Goal: Transaction & Acquisition: Download file/media

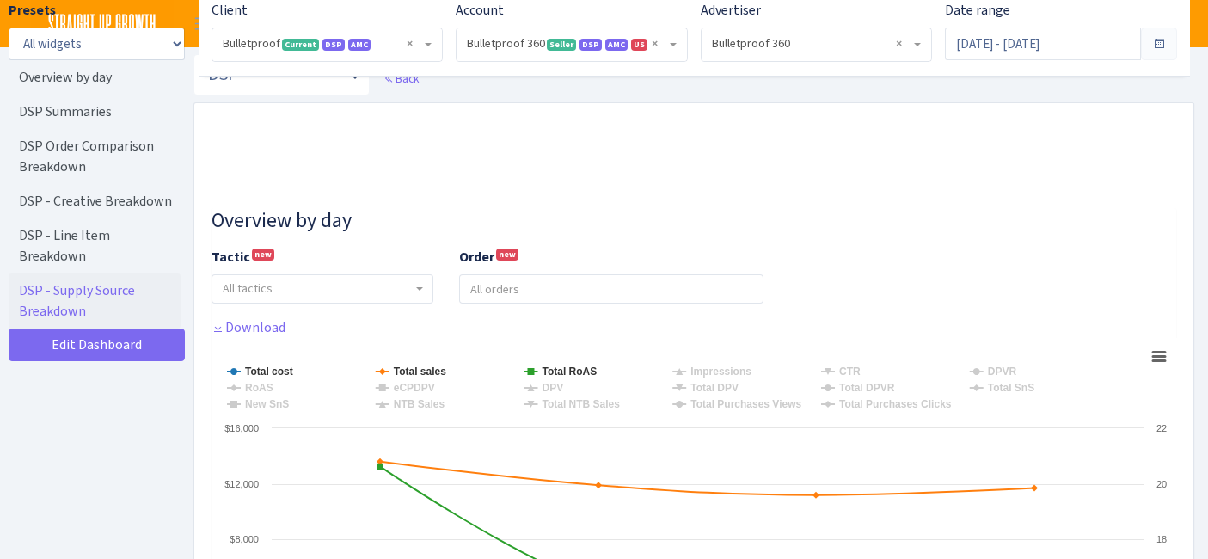
select select "3235730245795869"
select select "2888625790301"
select select
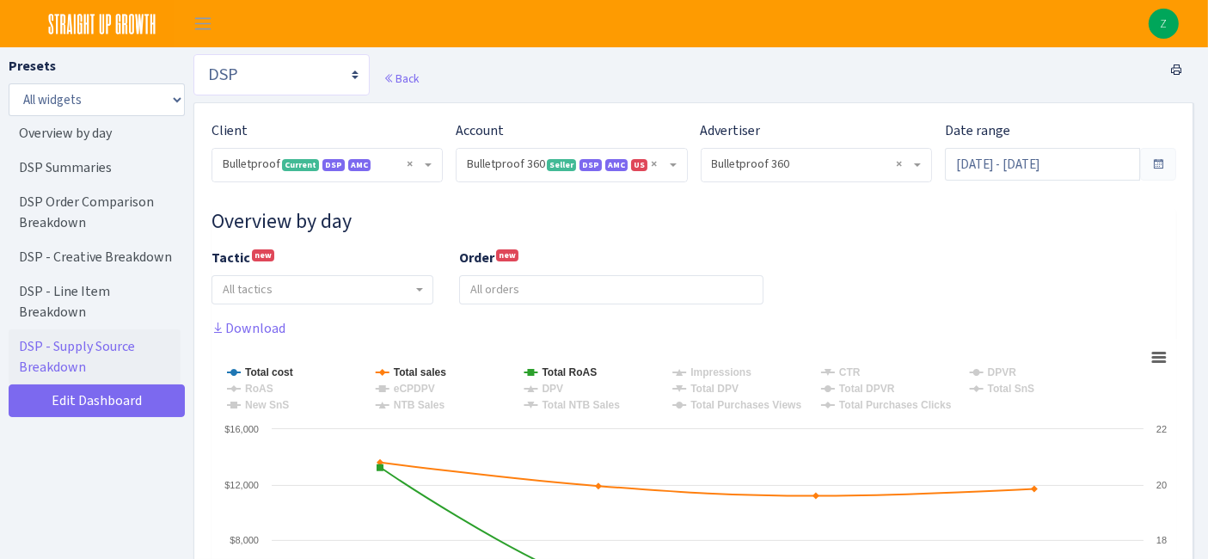
drag, startPoint x: 264, startPoint y: 73, endPoint x: 279, endPoint y: 89, distance: 21.9
click at [264, 73] on select "Search DSP FBA Inventory Forecast Tracking Profitability Subscribe and save Pro…" at bounding box center [282, 74] width 176 height 41
select select "https://straightupgrowth.com/admin/dashboard/2/show"
click at [194, 54] on select "Search DSP FBA Inventory Forecast Tracking Profitability Subscribe and save Pro…" at bounding box center [282, 74] width 176 height 41
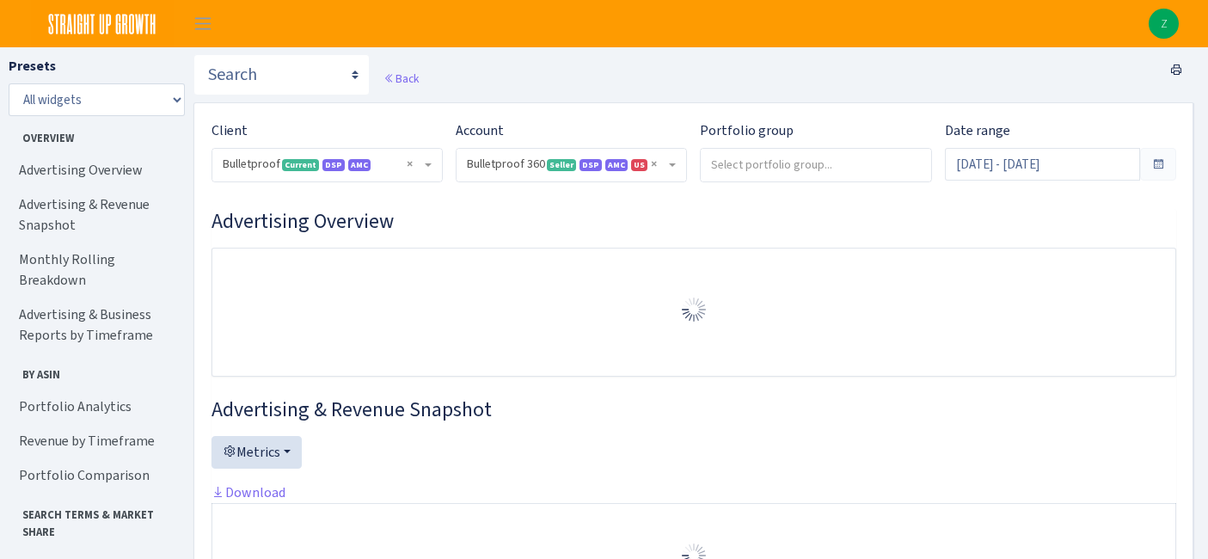
select select "3235730245795869"
click at [999, 163] on input "Aug 9, 2025 - Sep 7, 2025" at bounding box center [1042, 164] width 195 height 33
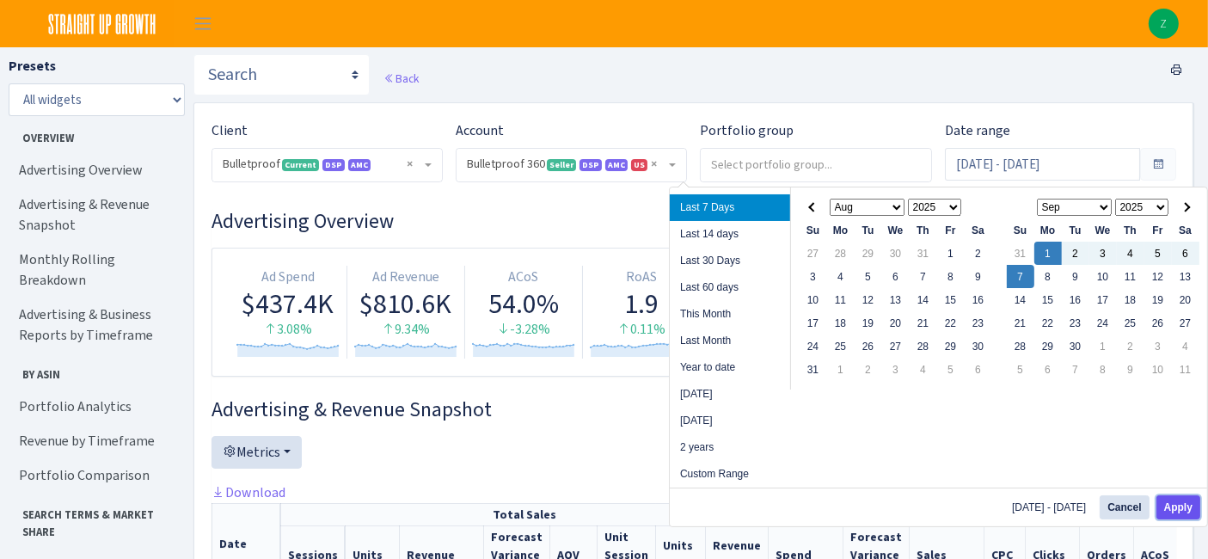
click at [1180, 514] on button "Apply" at bounding box center [1179, 507] width 44 height 24
type input "[DATE] - [DATE]"
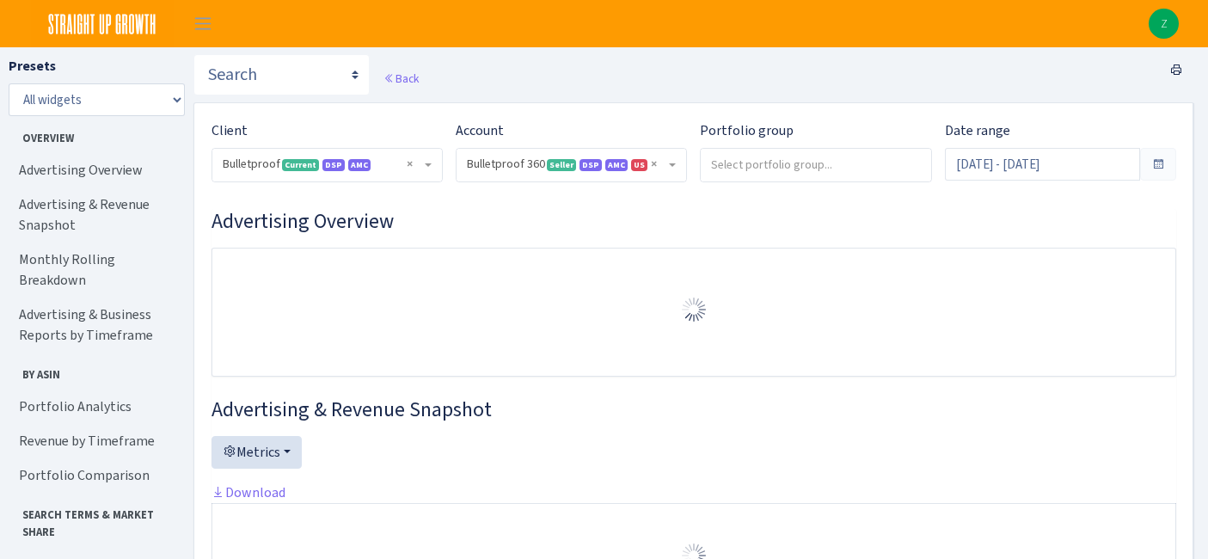
select select "3235730245795869"
click at [76, 390] on link "Portfolio Analytics" at bounding box center [95, 407] width 172 height 34
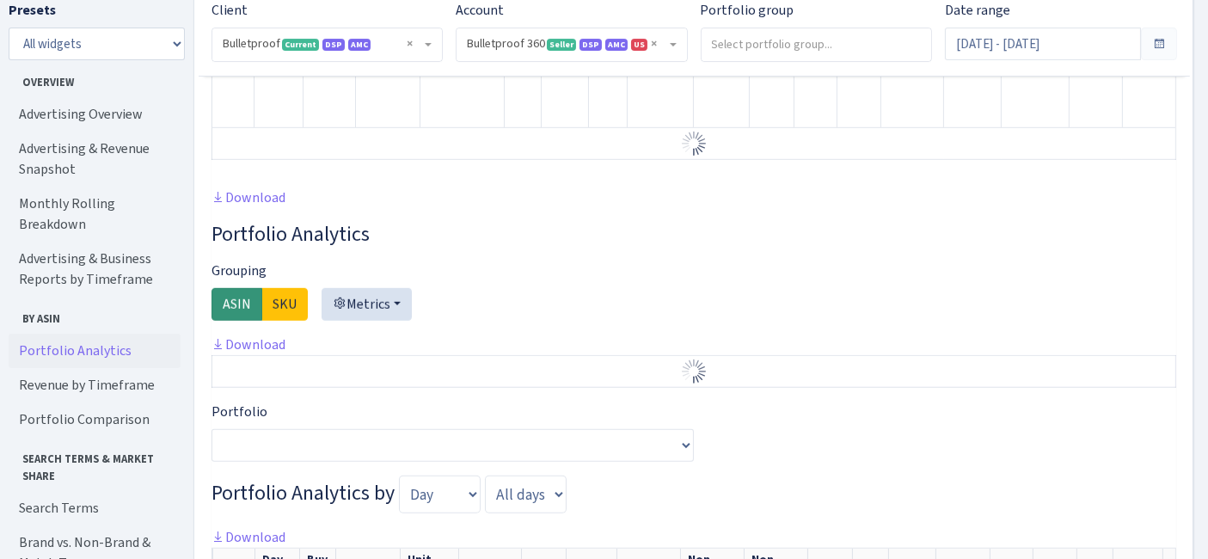
scroll to position [1233, 0]
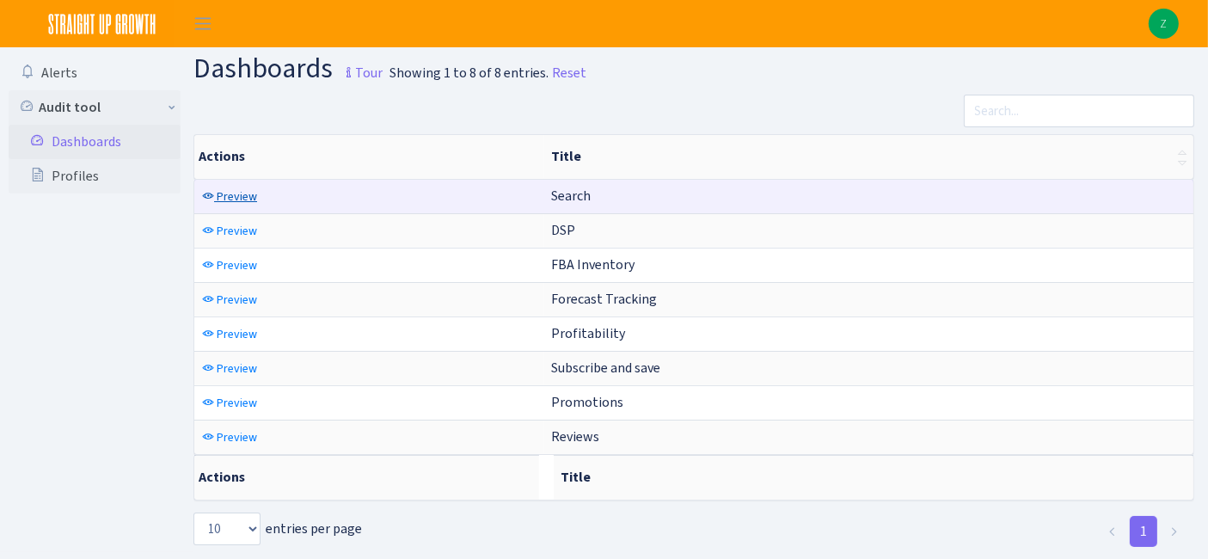
click at [240, 189] on span "Preview" at bounding box center [237, 196] width 40 height 16
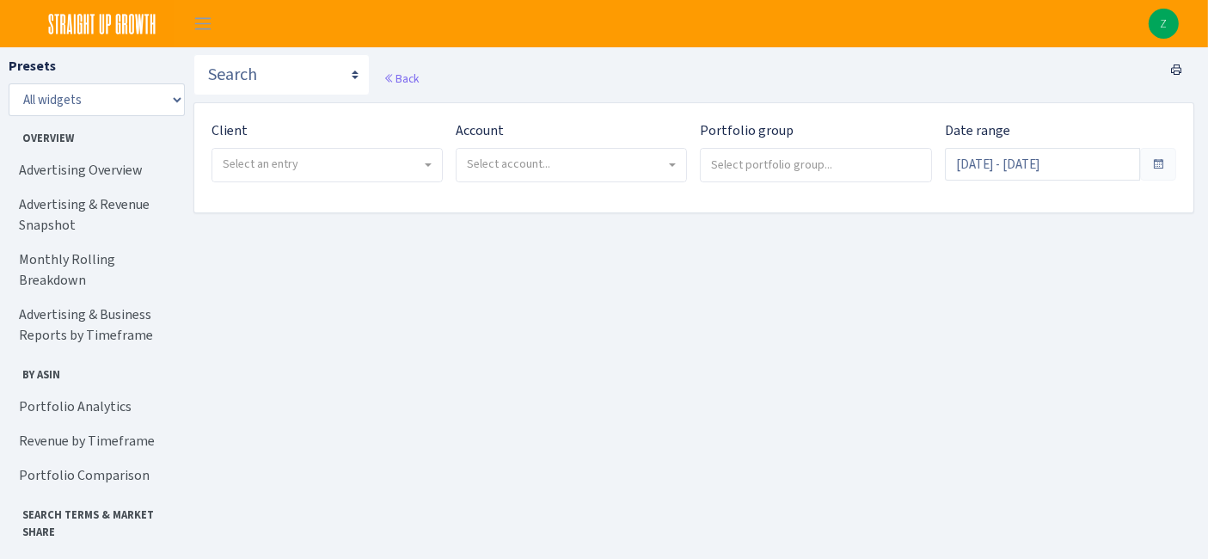
click at [323, 126] on div "Client - Bulletproof <span class="badge badge-success">Current</span><span clas…" at bounding box center [327, 151] width 231 height 62
click at [311, 168] on span "Select an entry" at bounding box center [322, 164] width 199 height 17
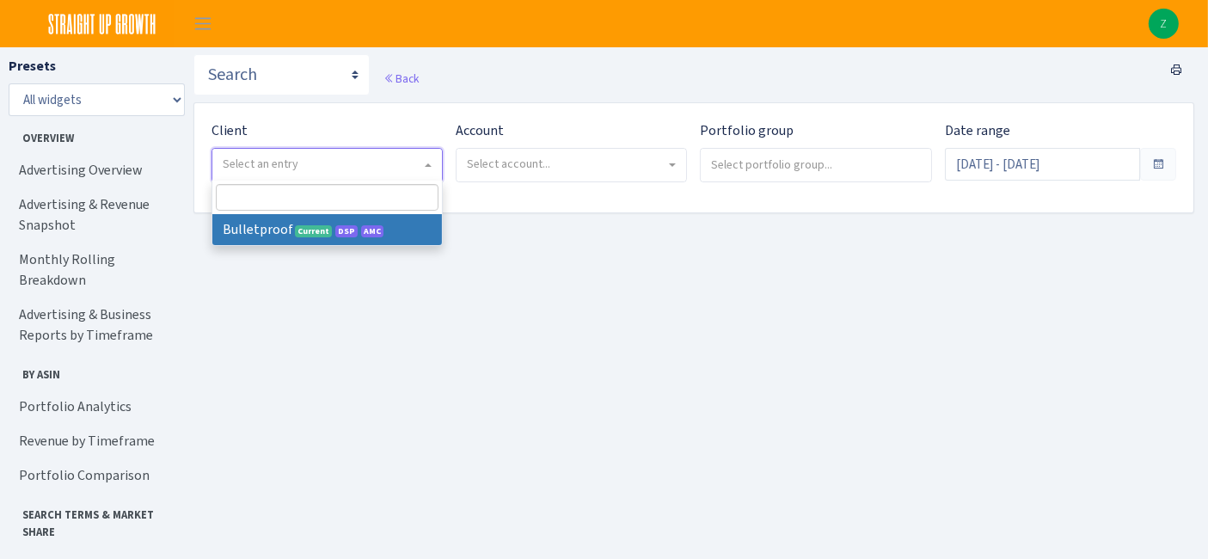
select select "409"
select select
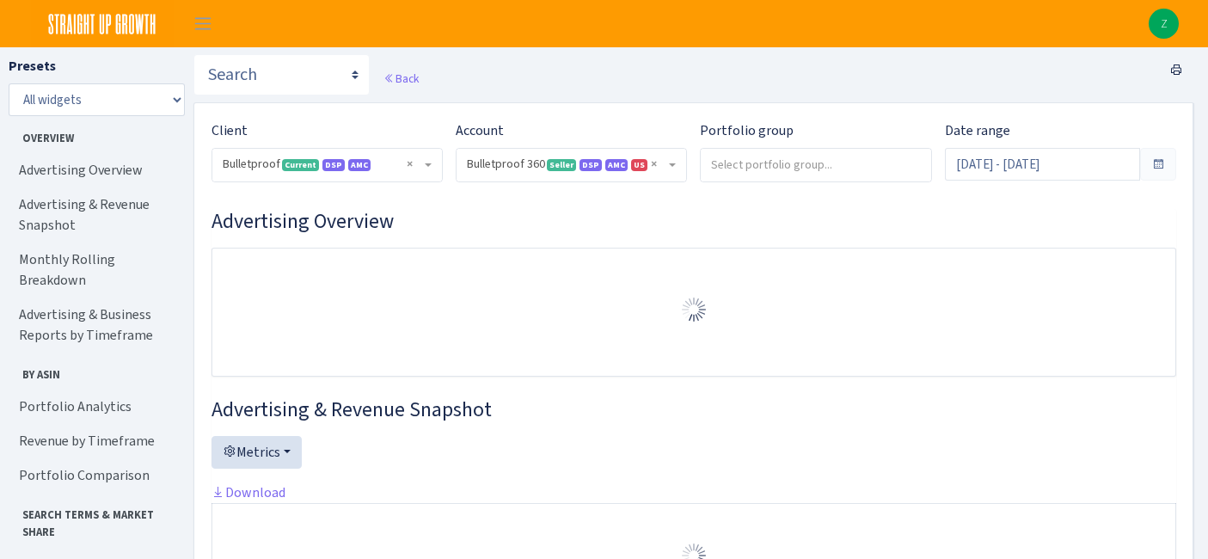
select select "3235730245795869"
click at [1047, 163] on input "Aug 9, 2025 - Sep 7, 2025" at bounding box center [1042, 164] width 195 height 33
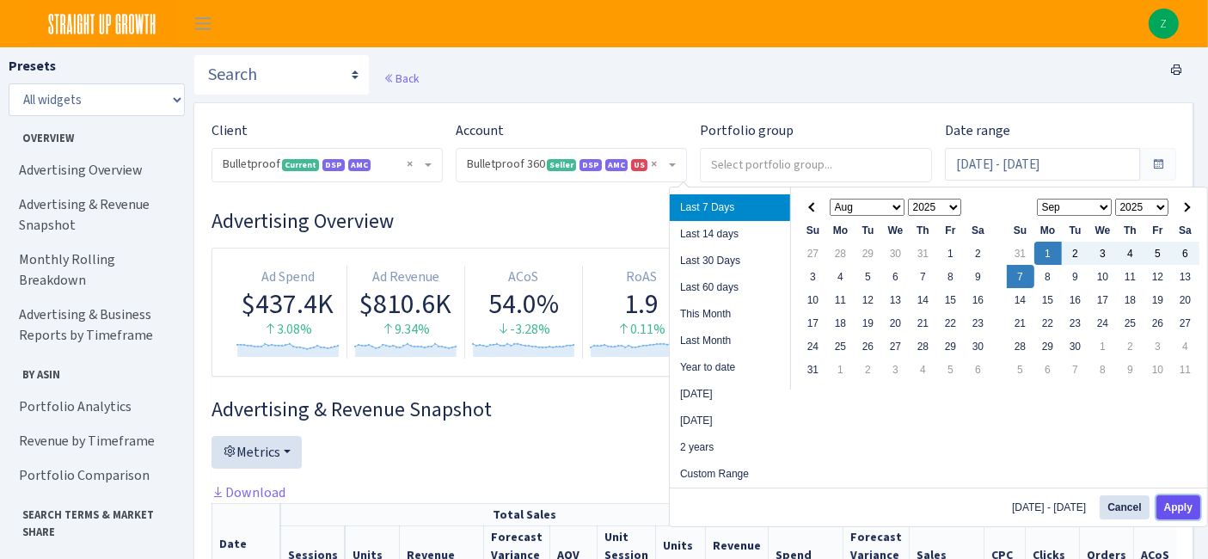
click at [1179, 507] on button "Apply" at bounding box center [1179, 507] width 44 height 24
type input "[DATE] - [DATE]"
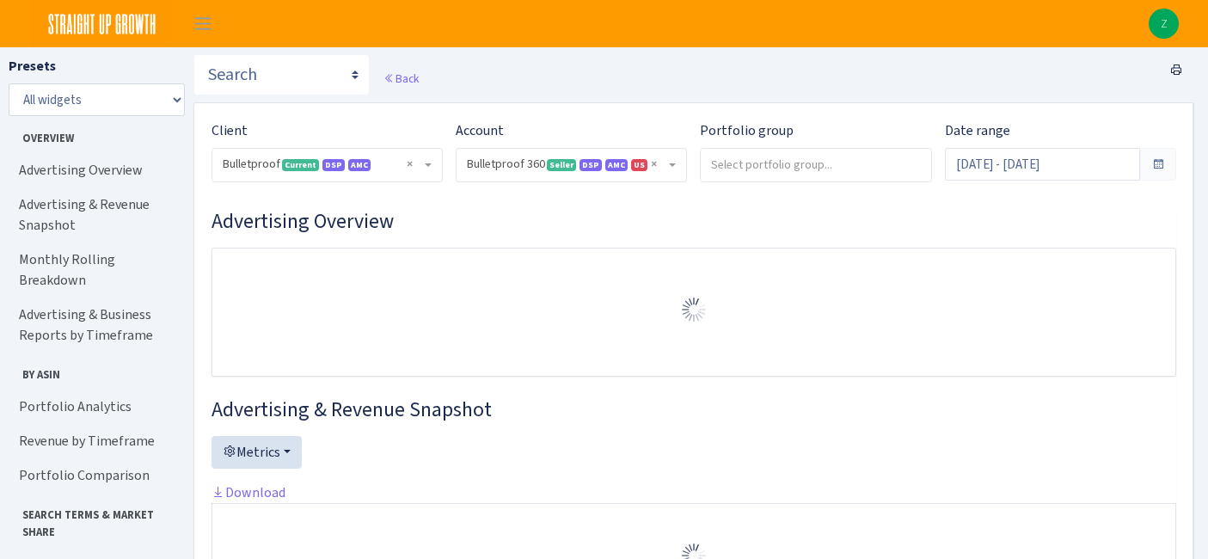
select select "3235730245795869"
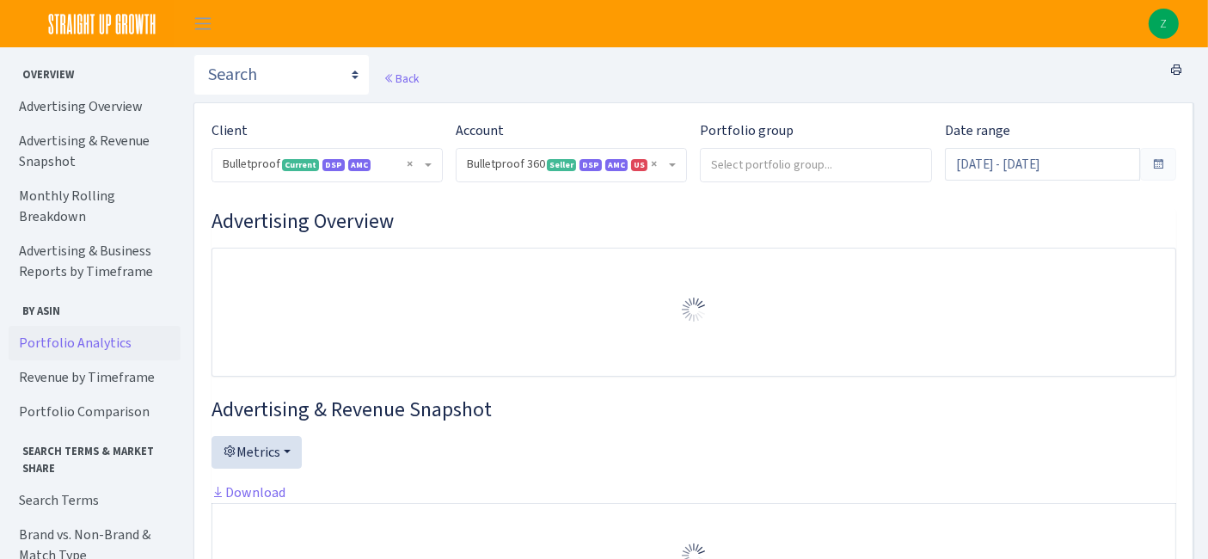
scroll to position [82, 0]
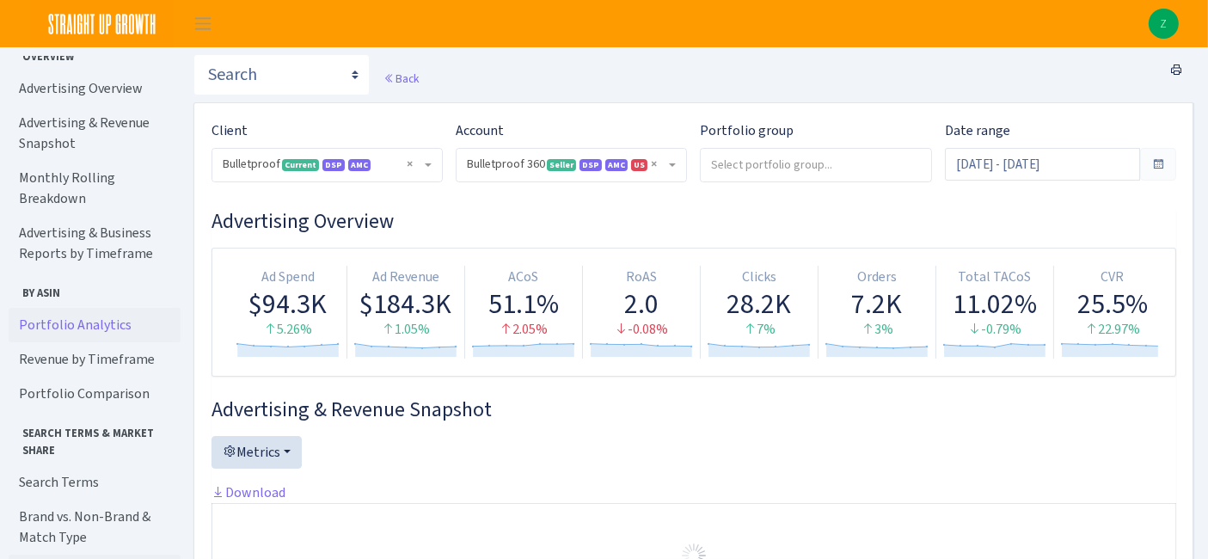
click at [94, 312] on link "Portfolio Analytics" at bounding box center [95, 325] width 172 height 34
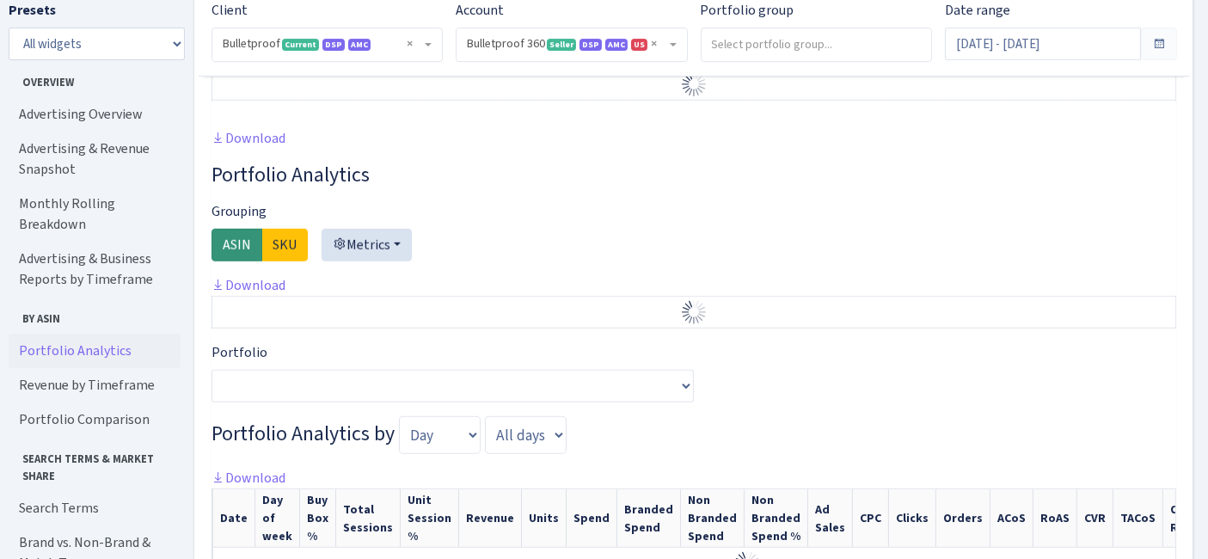
scroll to position [1248, 0]
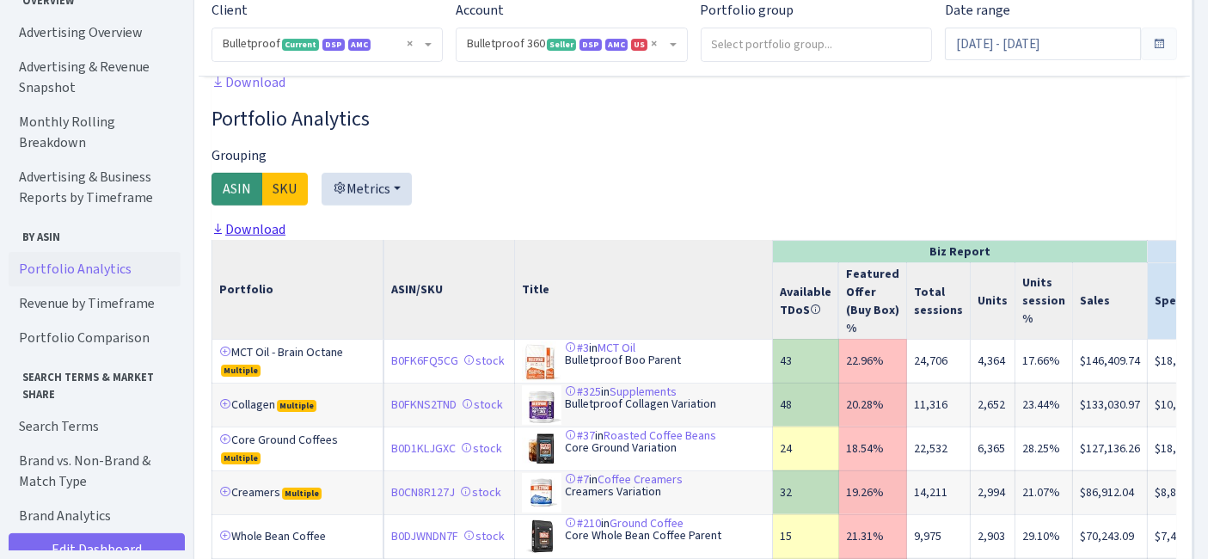
click at [255, 238] on link "Download" at bounding box center [249, 229] width 74 height 18
click at [1019, 44] on input "[DATE] - [DATE]" at bounding box center [1042, 44] width 195 height 33
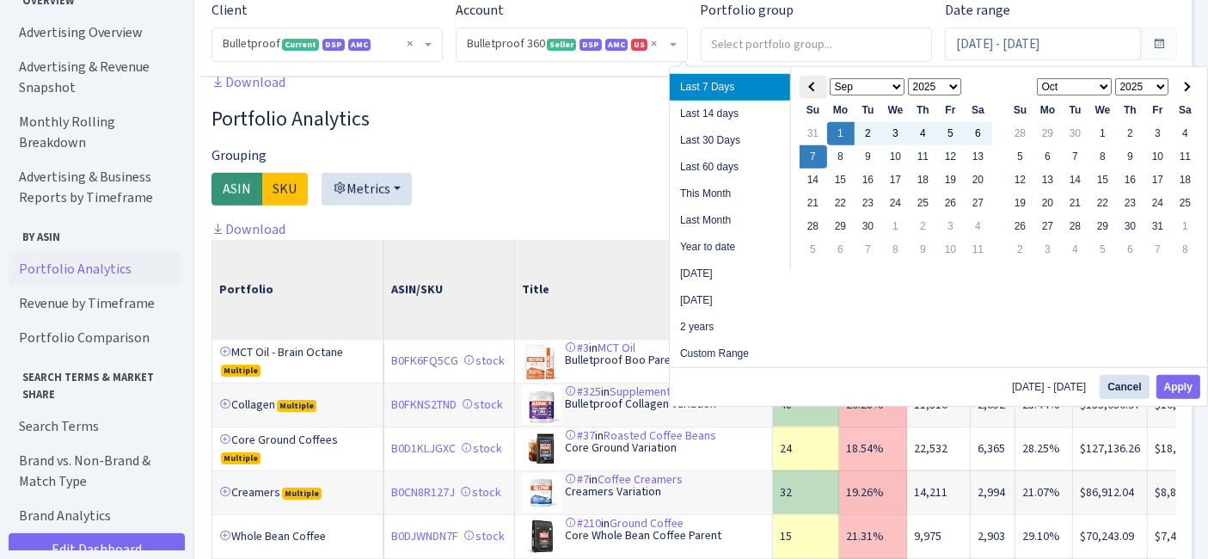
click at [815, 88] on span at bounding box center [812, 86] width 9 height 9
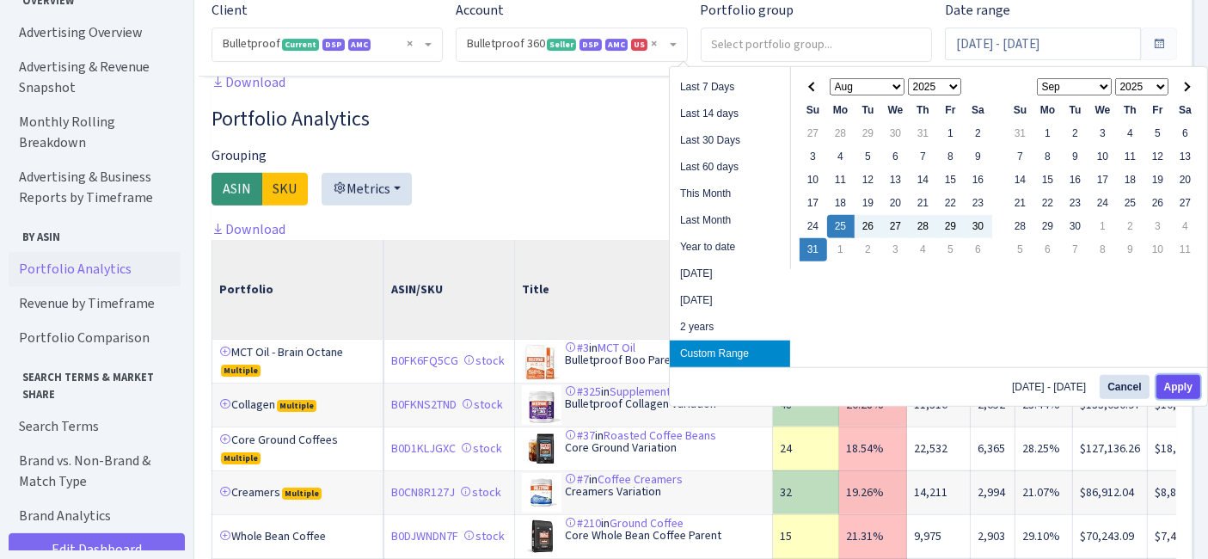
click at [1173, 384] on button "Apply" at bounding box center [1179, 387] width 44 height 24
type input "[DATE] - [DATE]"
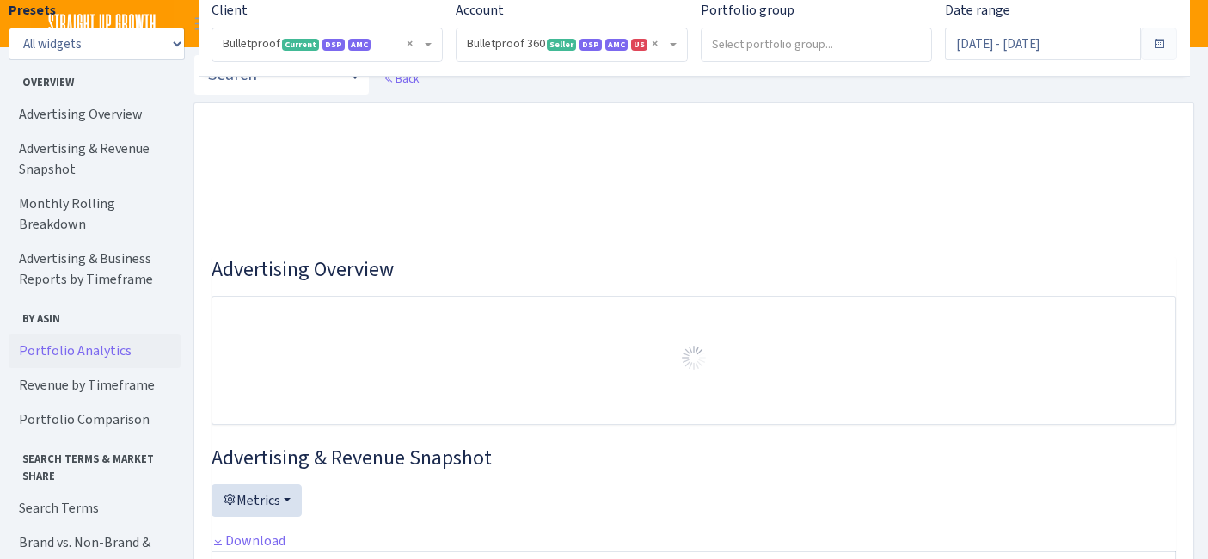
select select "3235730245795869"
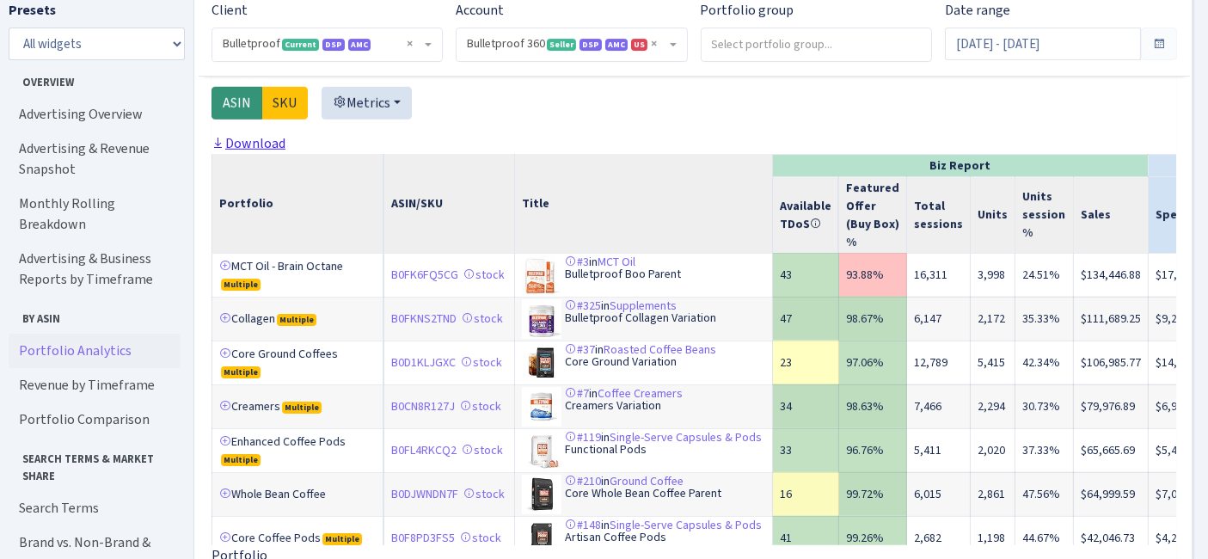
click at [258, 150] on link "Download" at bounding box center [249, 143] width 74 height 18
